Goal: Find specific page/section: Find specific page/section

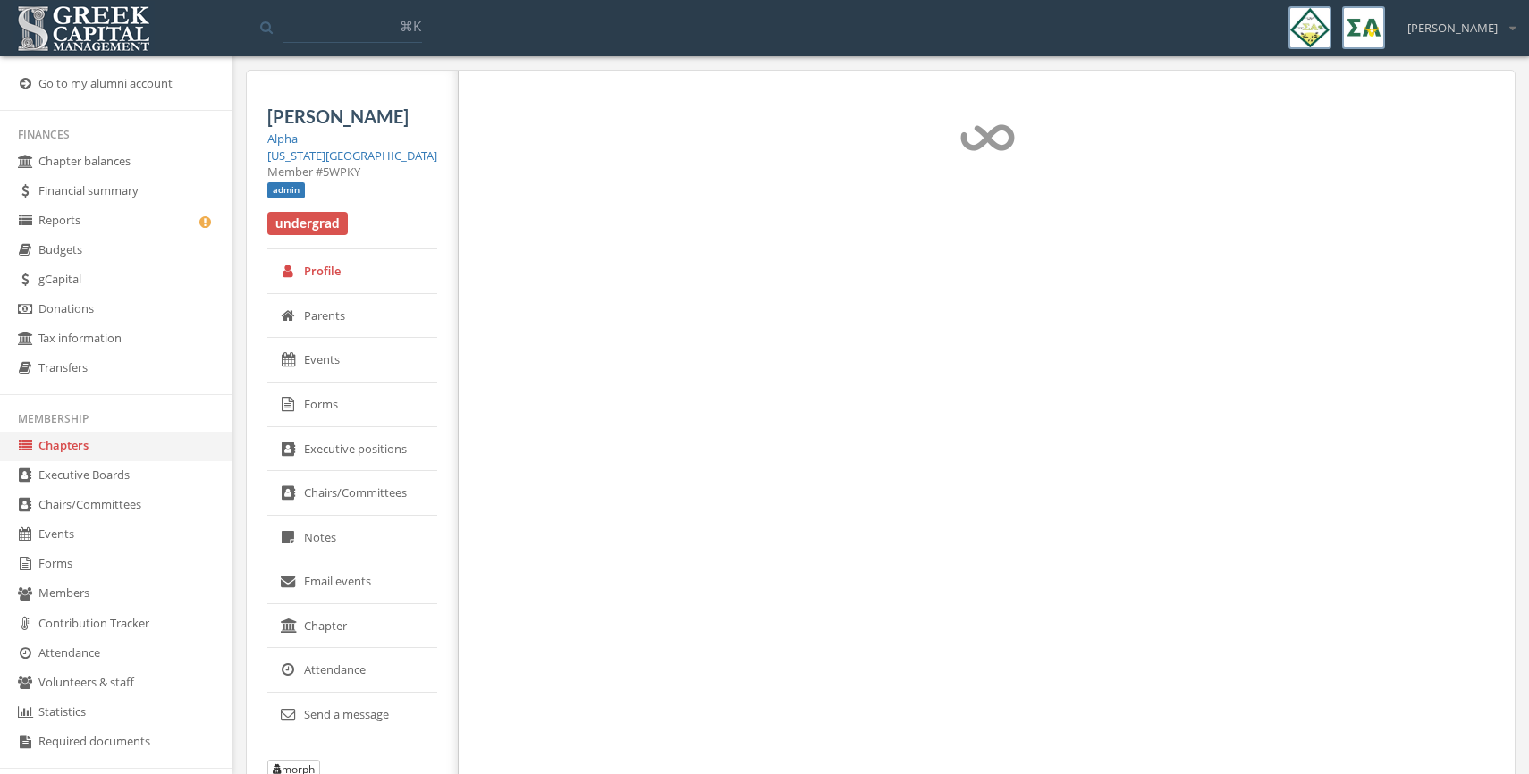
select select "******"
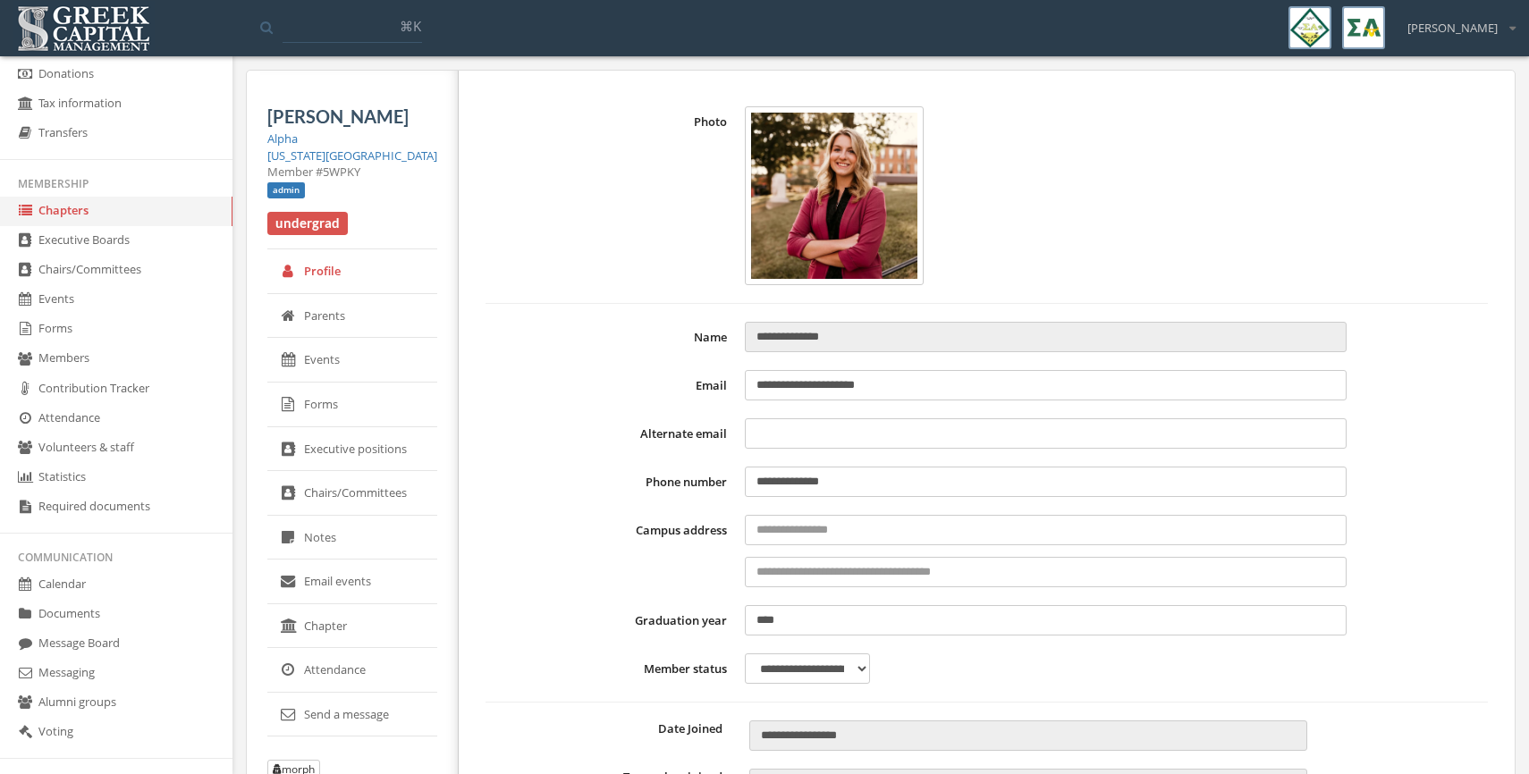
scroll to position [236, 0]
click at [74, 328] on link "Forms" at bounding box center [116, 329] width 232 height 30
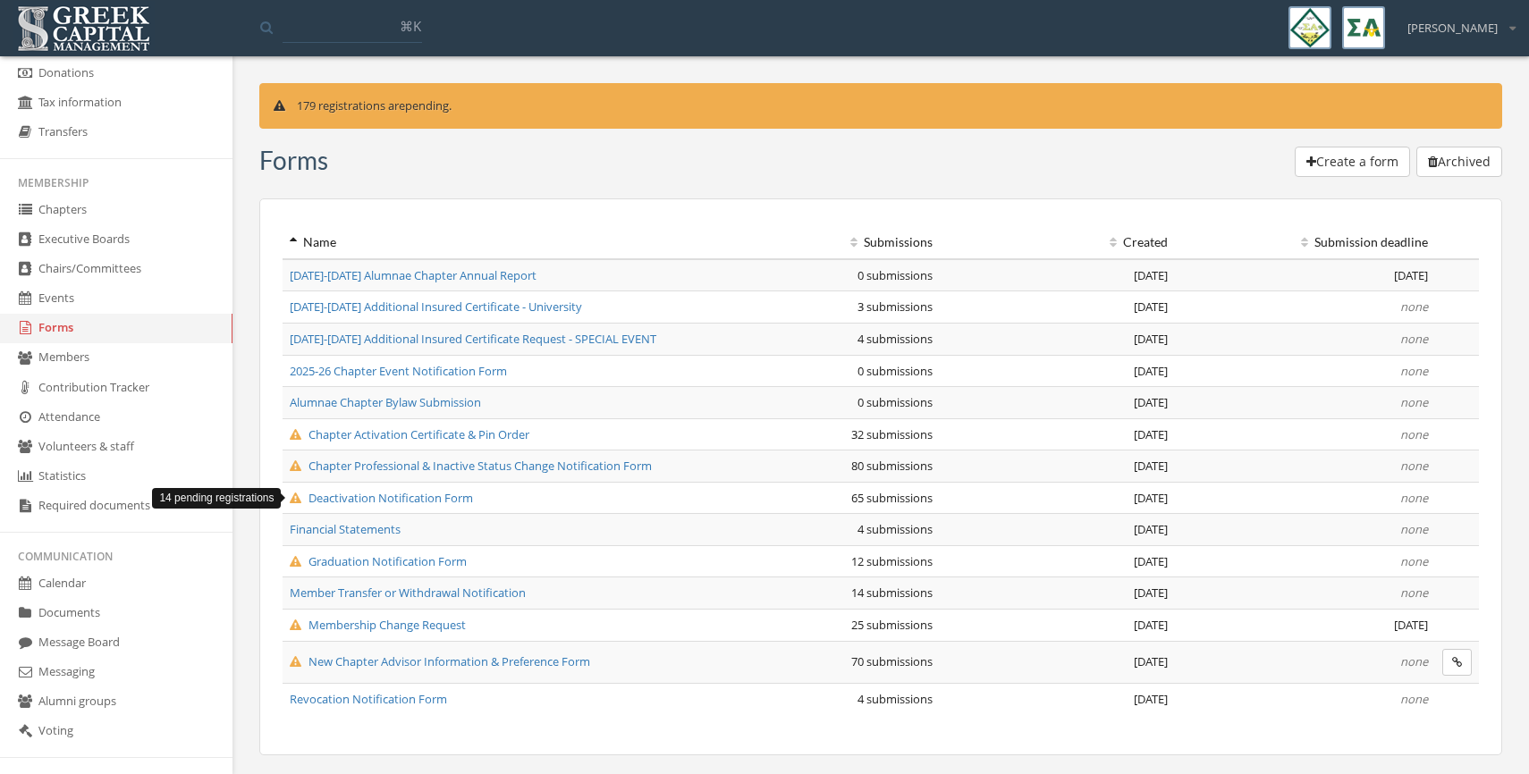
click at [295, 494] on icon at bounding box center [296, 499] width 12 height 12
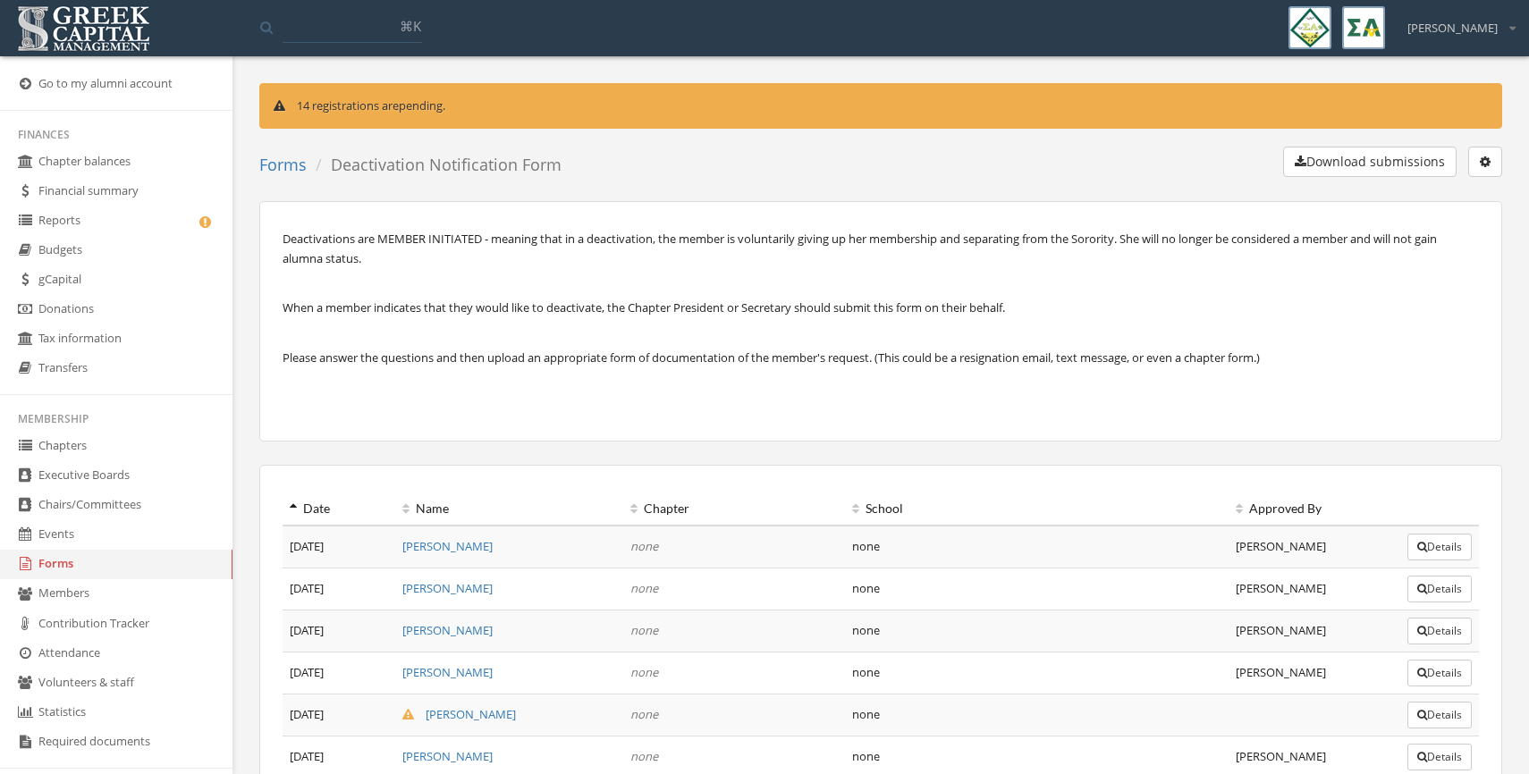
click at [89, 80] on link "Go to my alumni account" at bounding box center [116, 85] width 232 height 30
click at [67, 18] on img at bounding box center [84, 28] width 142 height 55
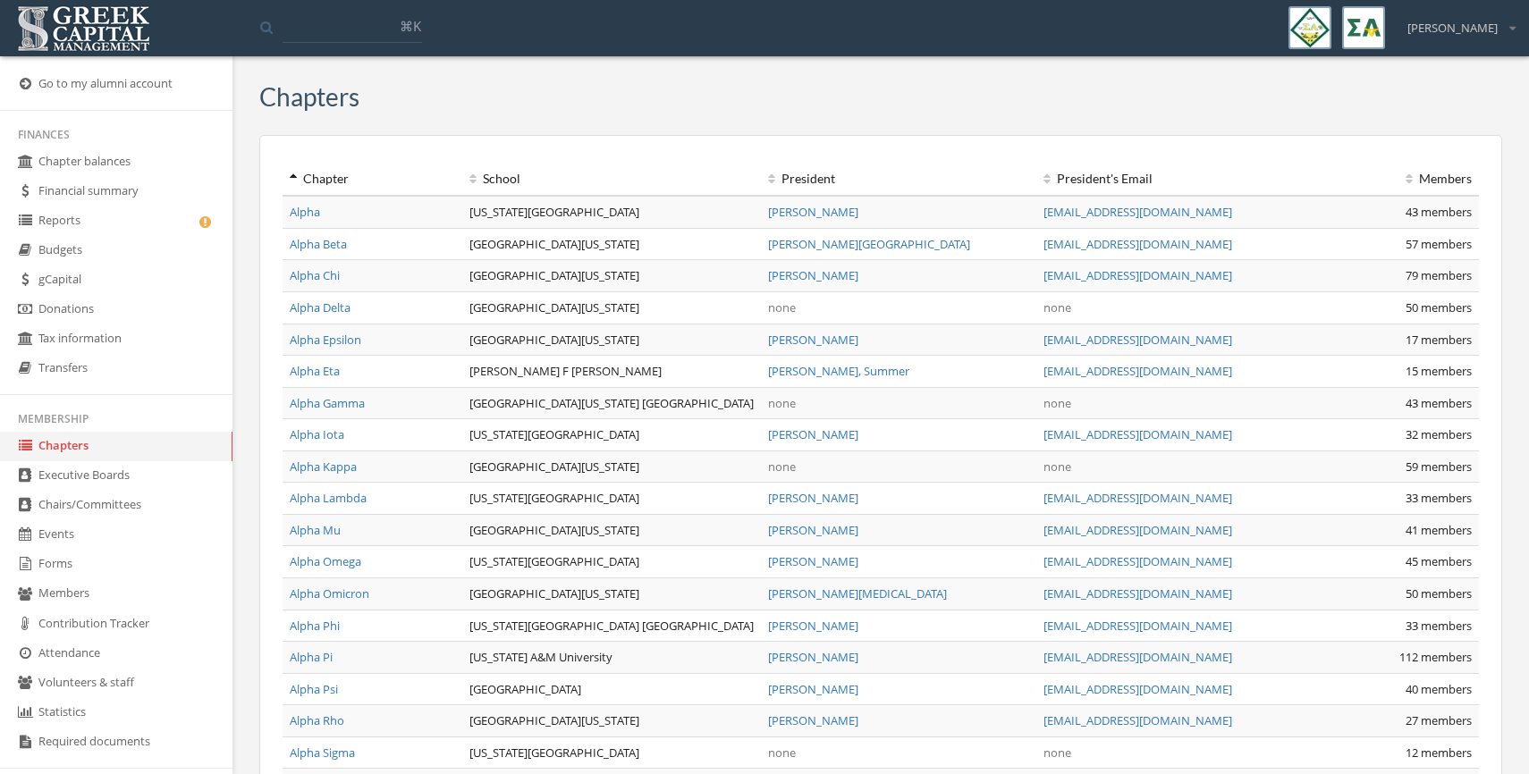
click at [318, 215] on link "Alpha" at bounding box center [305, 212] width 30 height 16
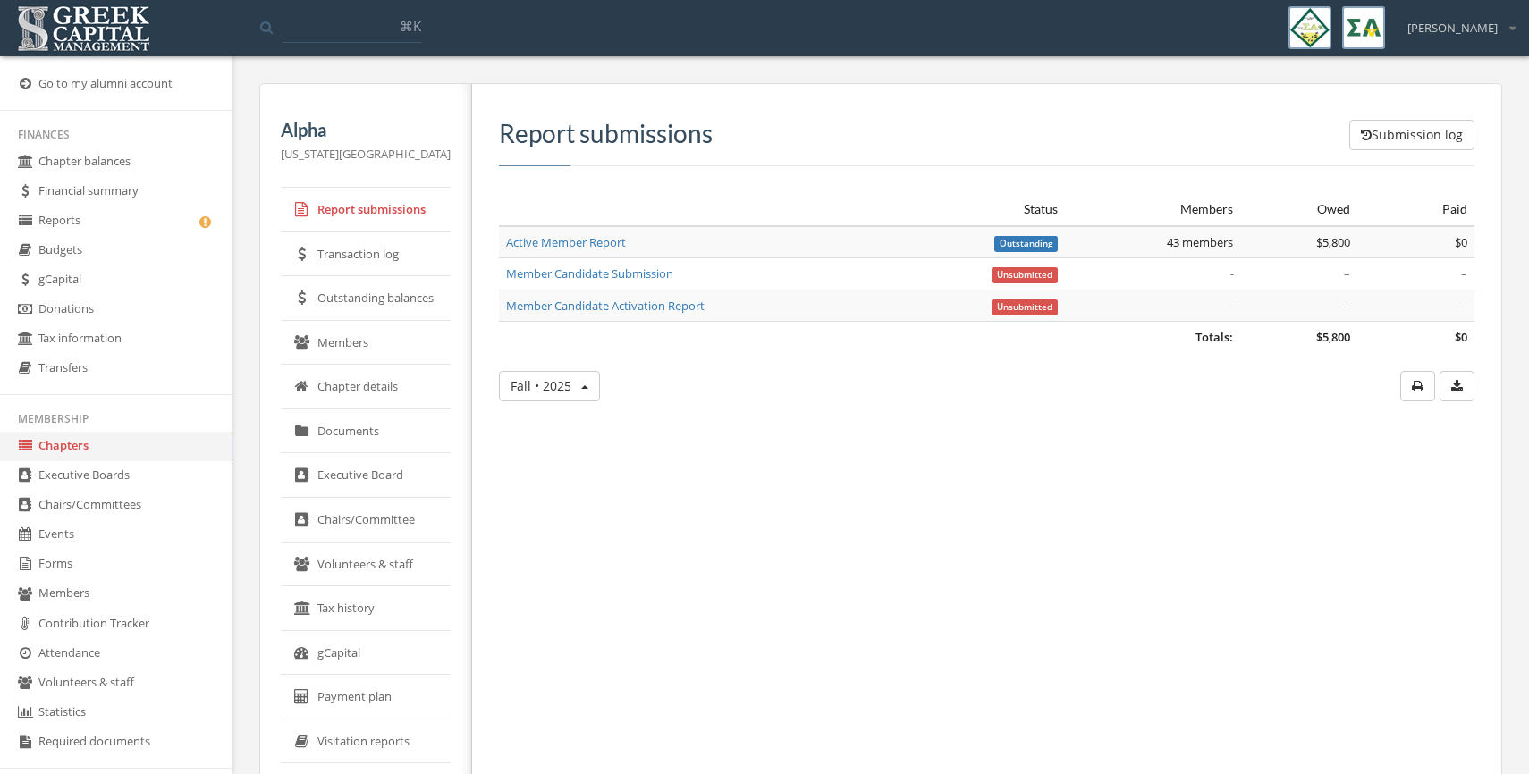
click at [357, 350] on link "Members" at bounding box center [366, 343] width 170 height 45
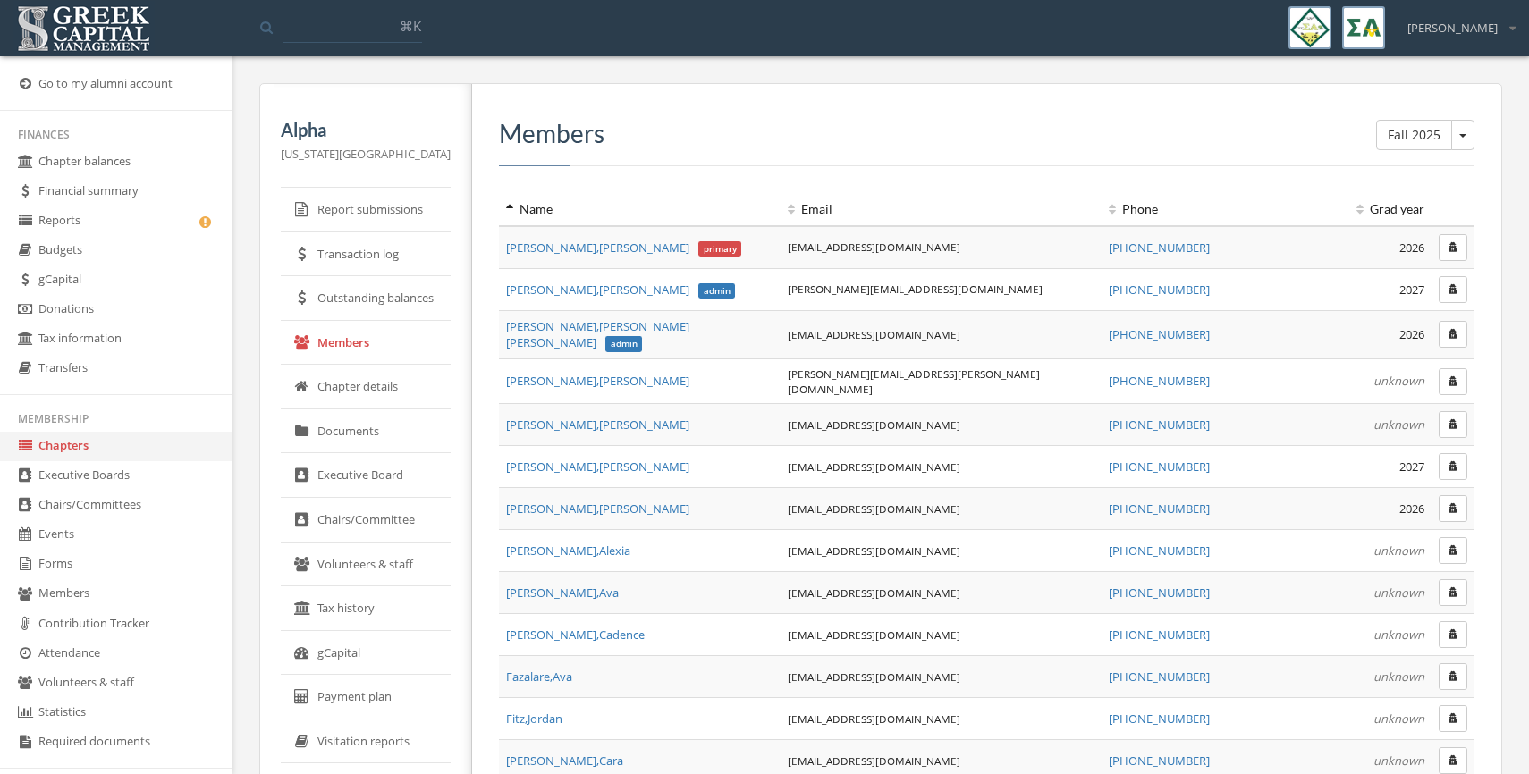
click at [1450, 246] on icon "button" at bounding box center [1452, 247] width 9 height 11
